Goal: Task Accomplishment & Management: Use online tool/utility

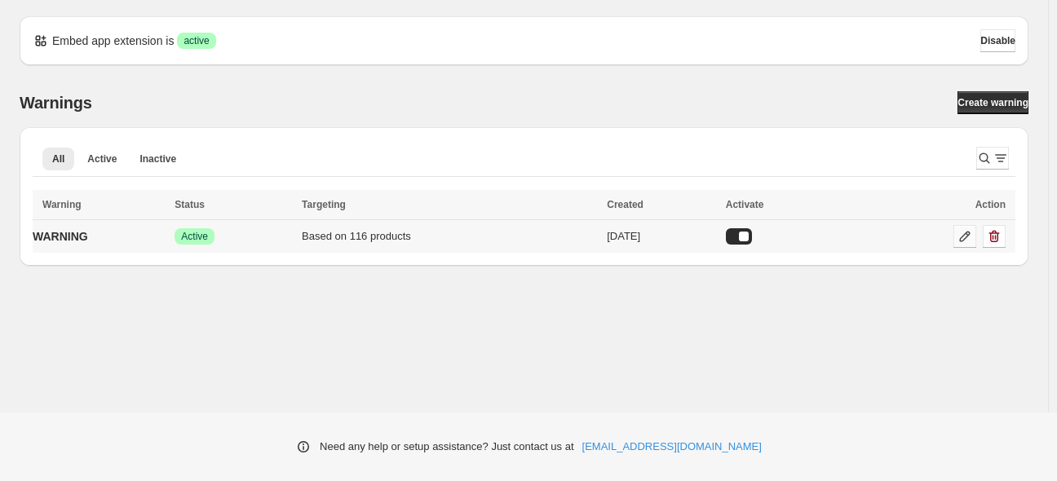
click at [959, 240] on icon at bounding box center [965, 236] width 16 height 16
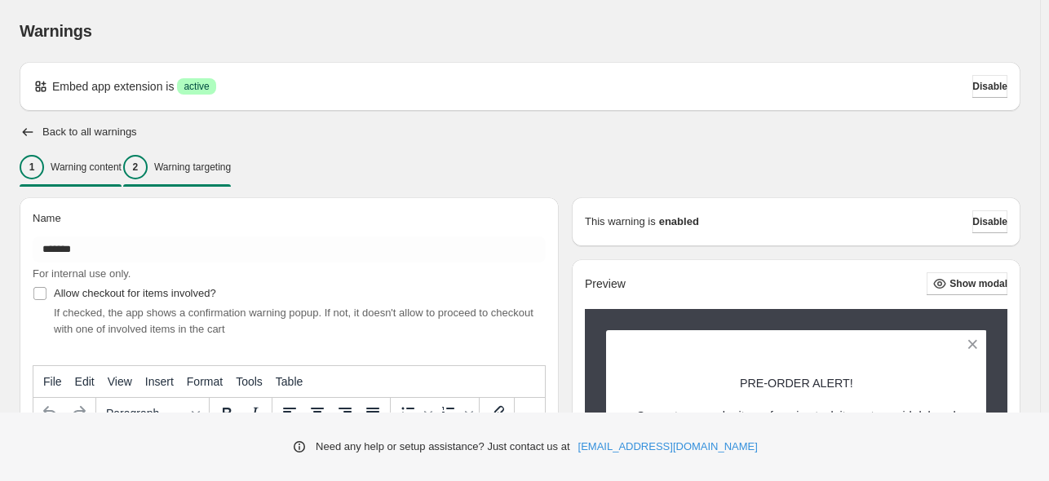
click at [231, 164] on p "Warning targeting" at bounding box center [192, 167] width 77 height 13
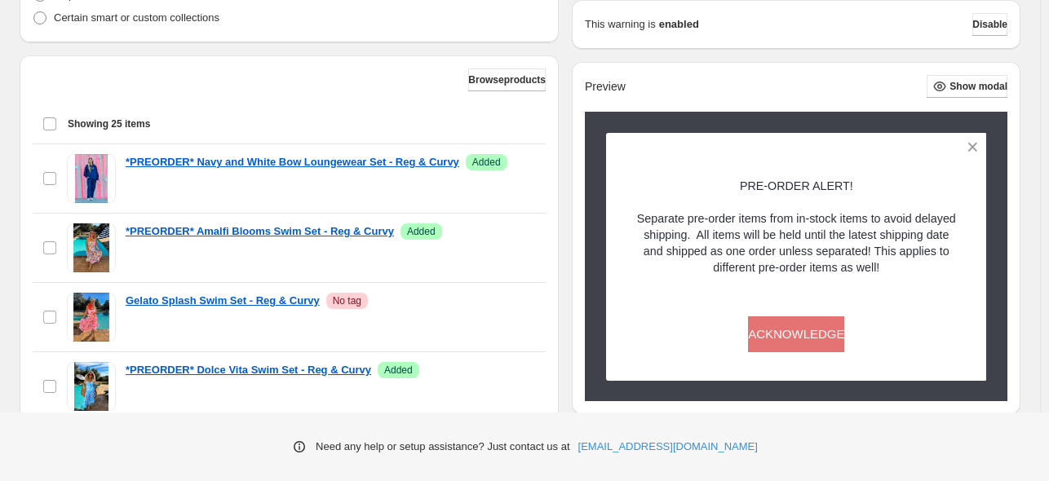
scroll to position [408, 0]
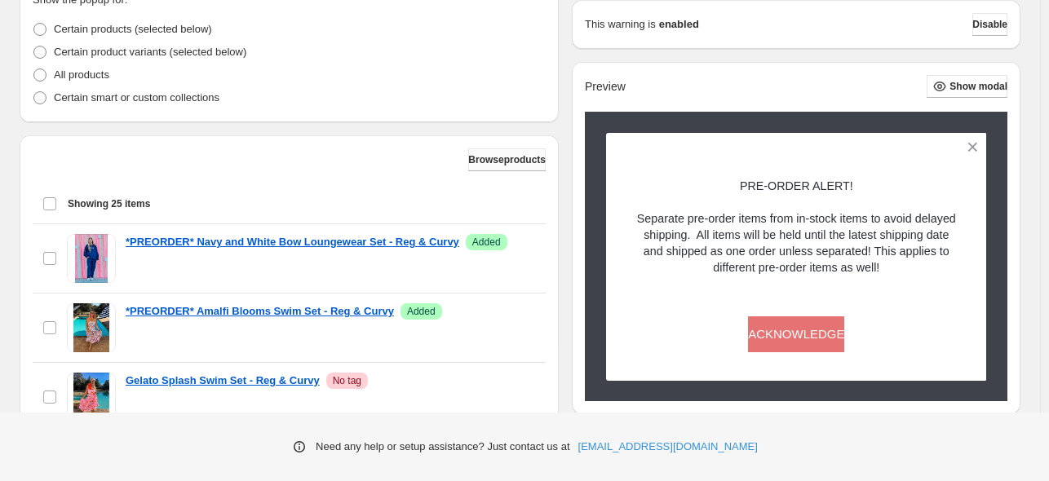
click at [494, 159] on span "Browse products" at bounding box center [507, 159] width 78 height 13
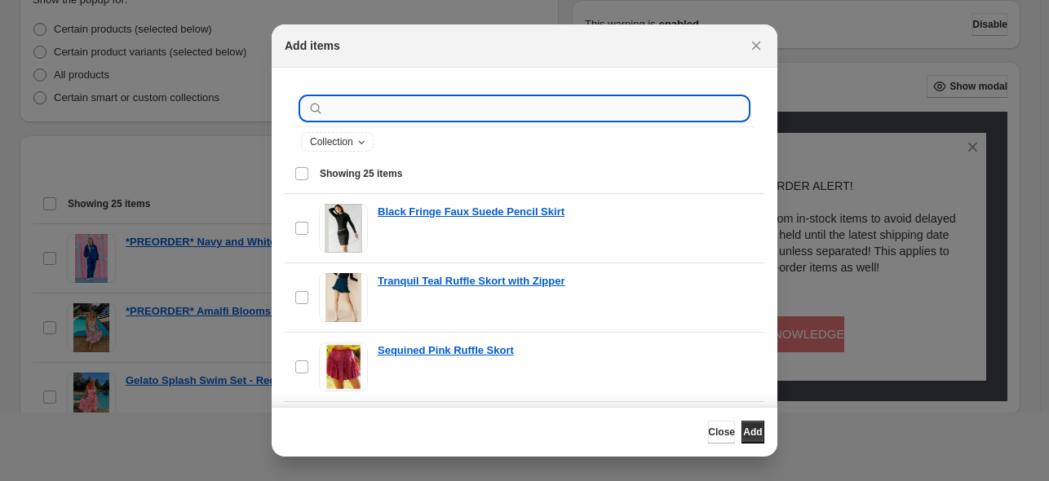
click at [481, 104] on input ":r19:" at bounding box center [537, 108] width 421 height 23
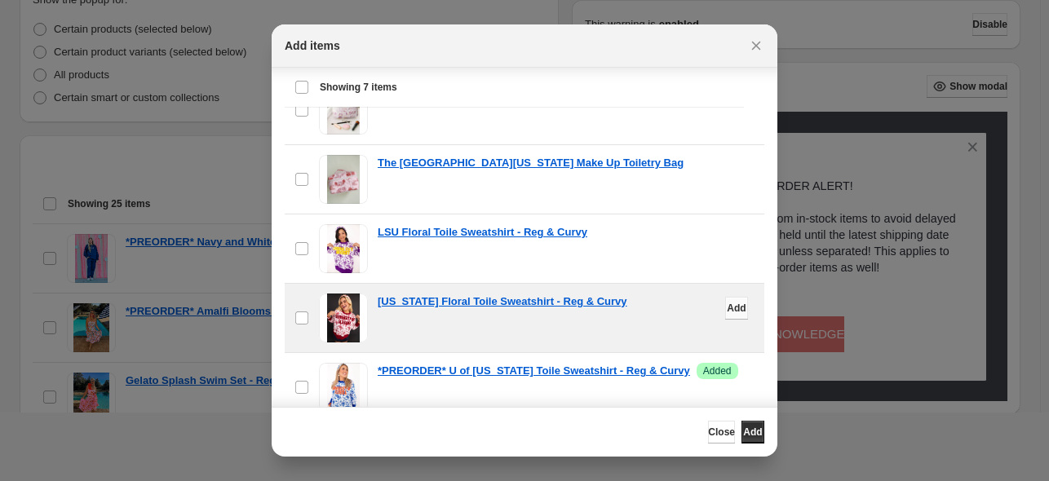
scroll to position [144, 0]
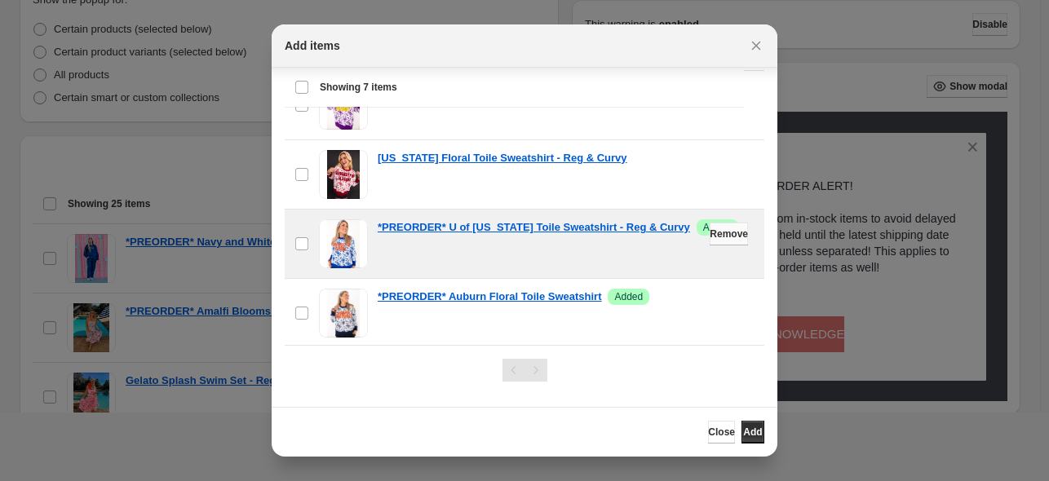
click at [716, 237] on button "Remove" at bounding box center [729, 234] width 38 height 23
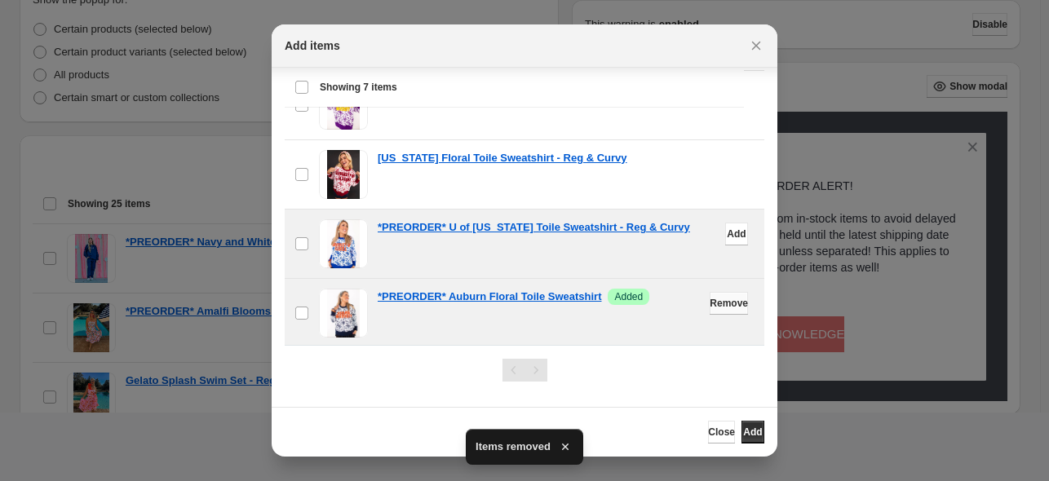
click at [710, 305] on span "Remove" at bounding box center [729, 303] width 38 height 13
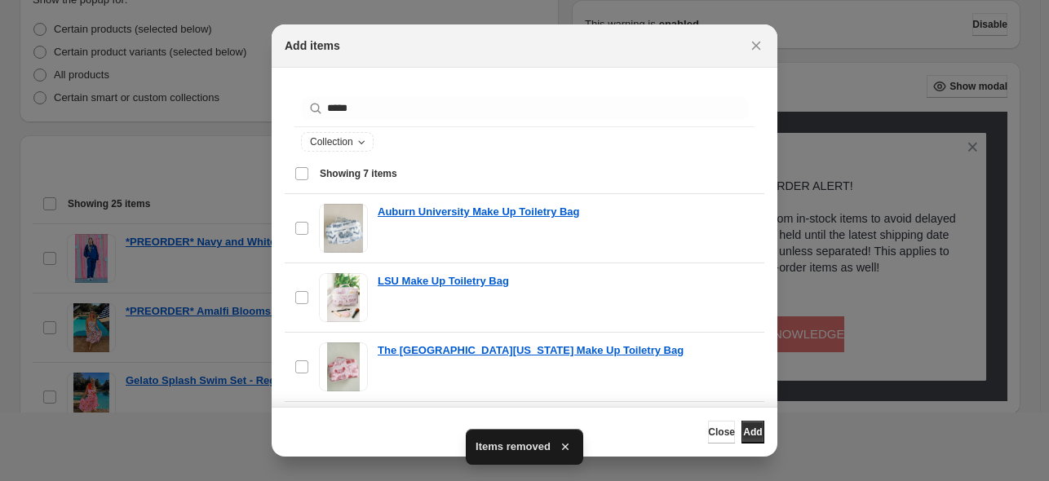
scroll to position [0, 0]
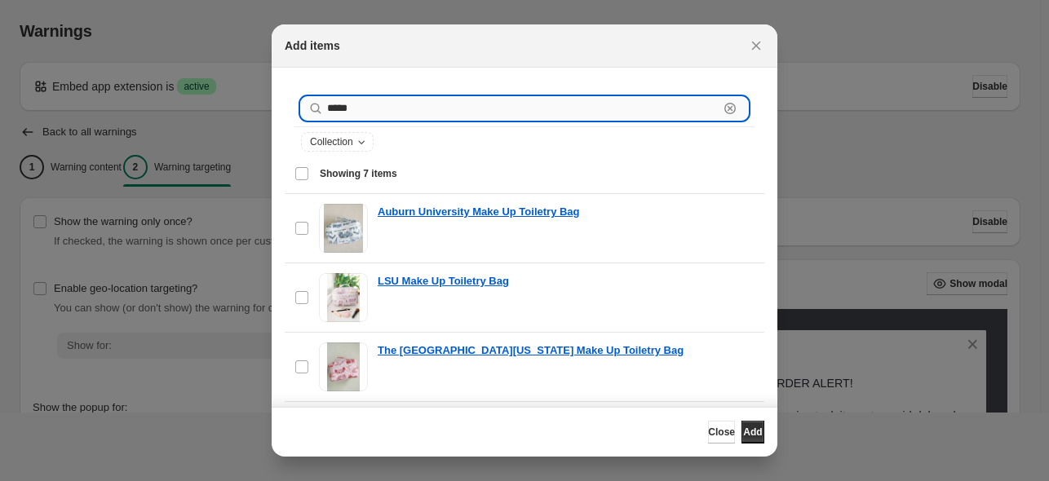
click at [360, 107] on input "*****" at bounding box center [523, 108] width 392 height 23
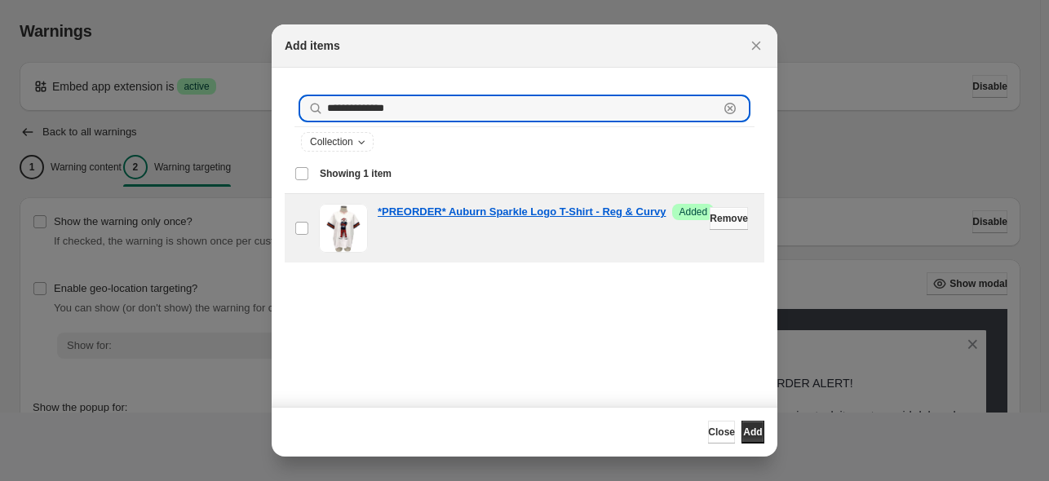
type input "**********"
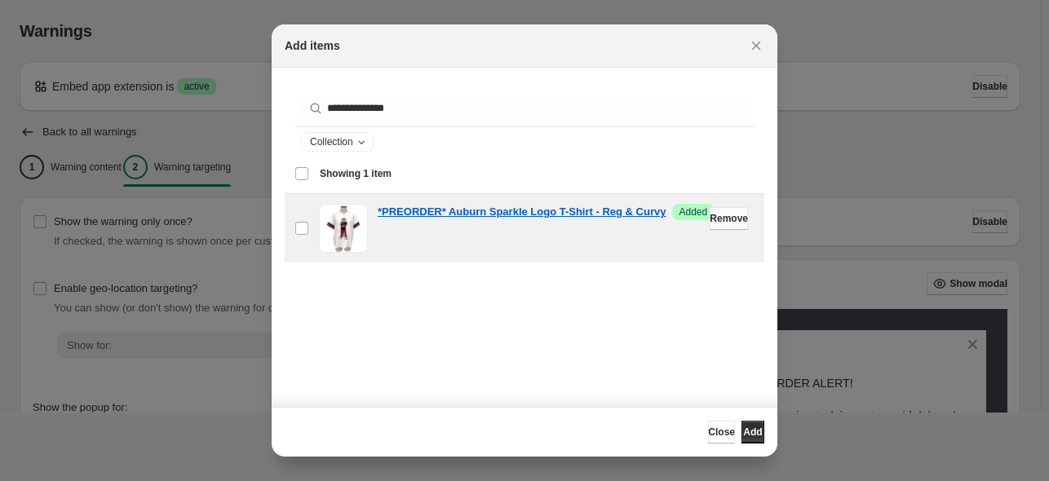
click at [710, 219] on span "Remove" at bounding box center [729, 218] width 38 height 13
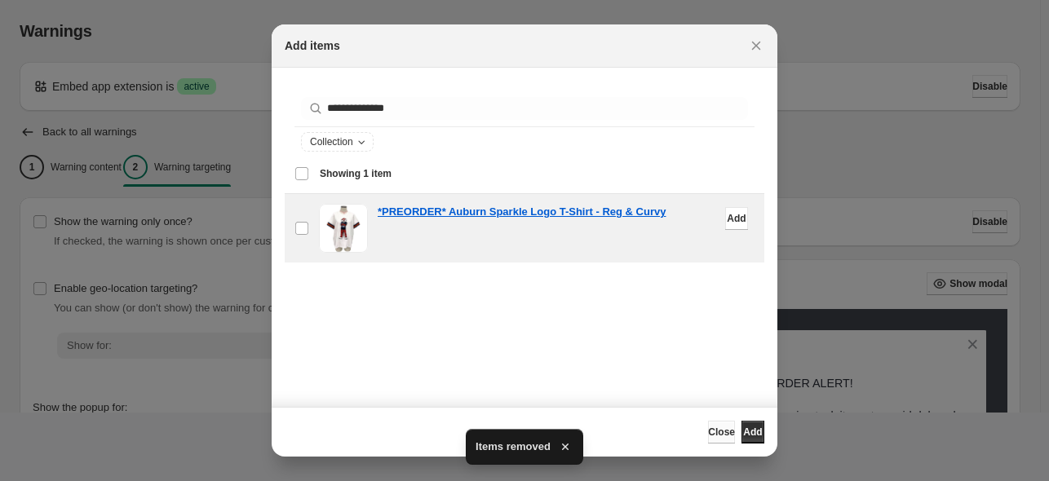
click at [708, 434] on span "Close" at bounding box center [721, 432] width 27 height 13
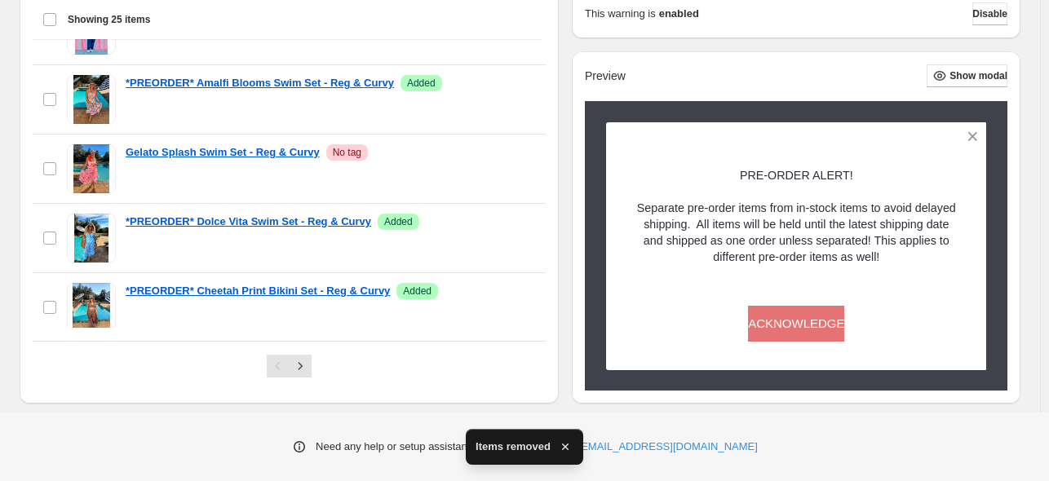
scroll to position [664, 0]
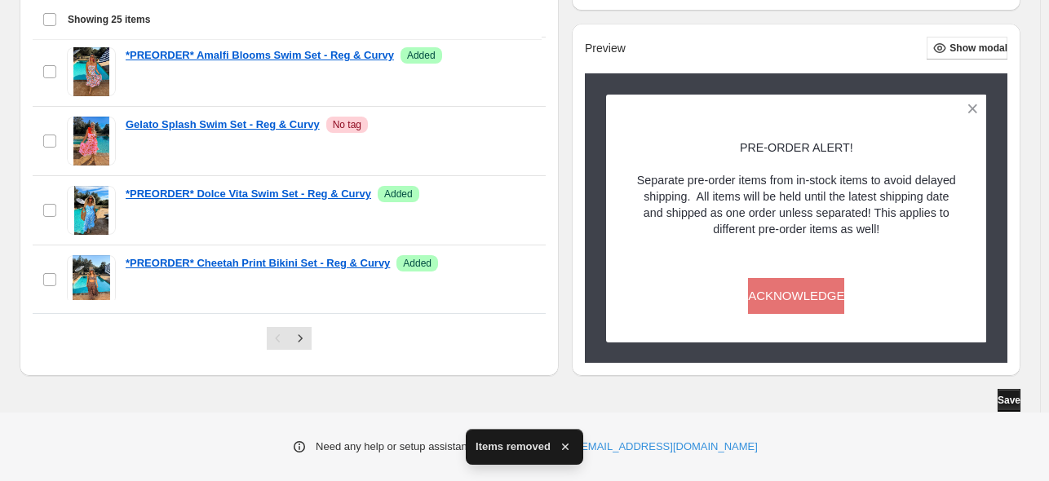
click at [998, 391] on button "Save" at bounding box center [1009, 400] width 23 height 23
